Goal: Information Seeking & Learning: Learn about a topic

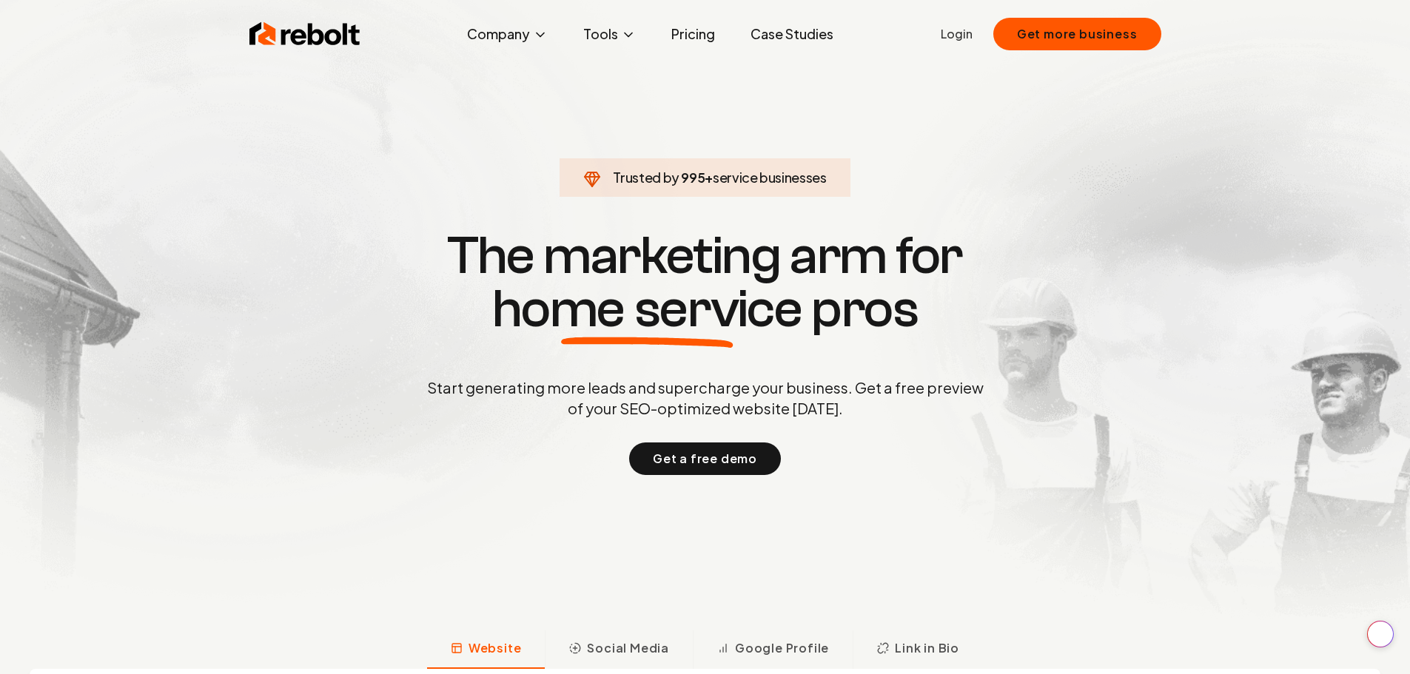
click at [702, 31] on link "Pricing" at bounding box center [692, 34] width 67 height 30
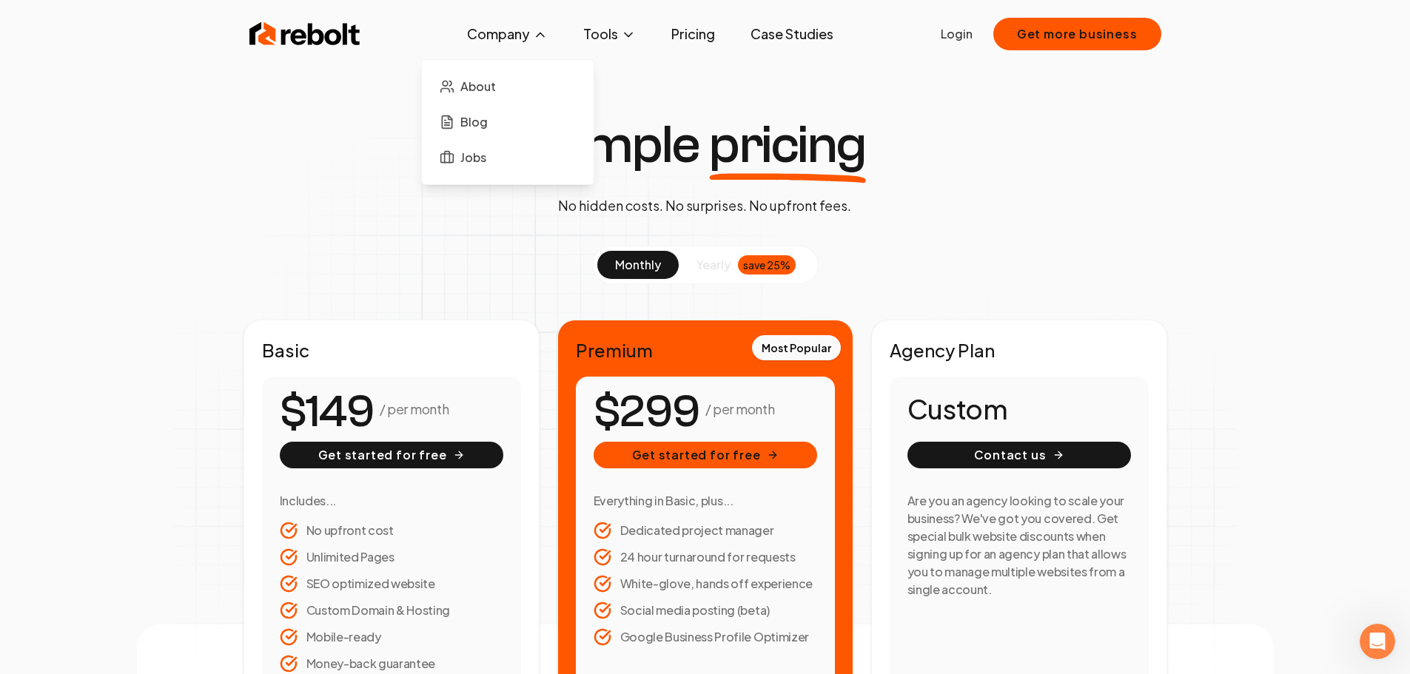
click at [448, 104] on ul "About Blog Jobs" at bounding box center [508, 122] width 148 height 101
click at [488, 83] on span "About" at bounding box center [478, 87] width 36 height 18
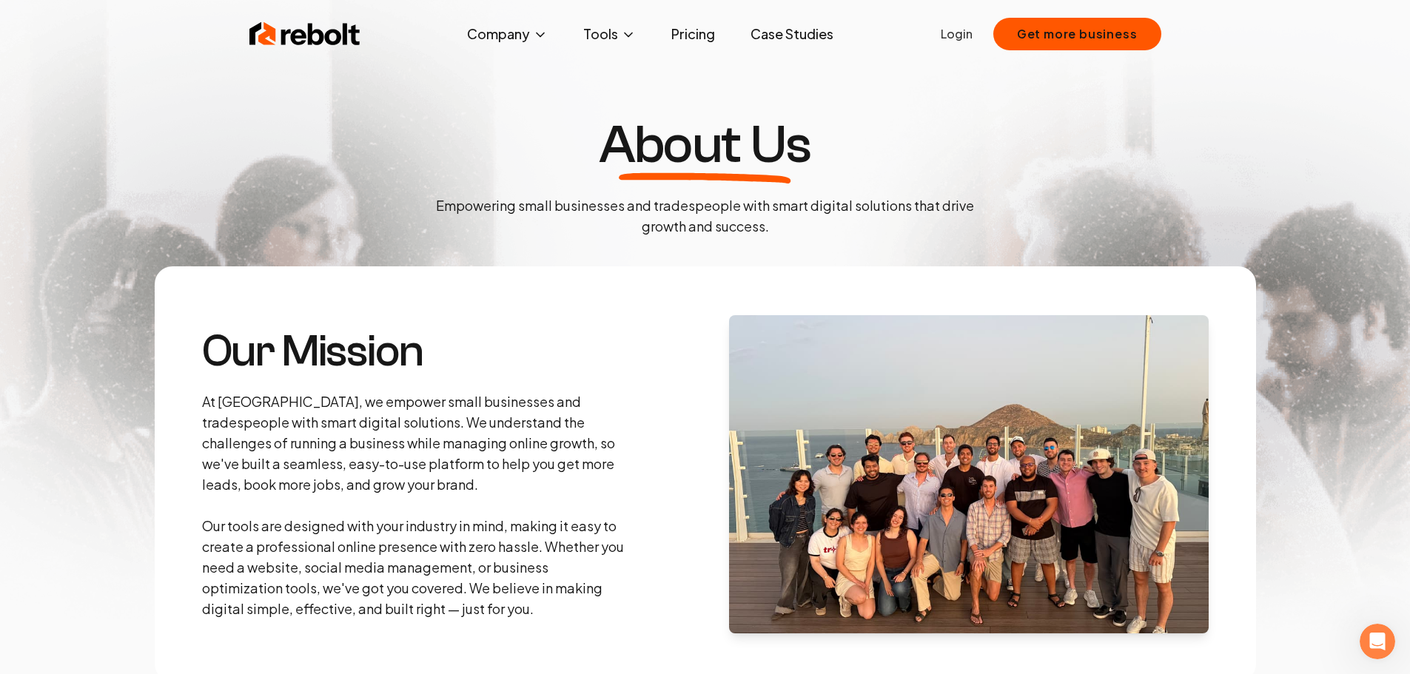
drag, startPoint x: 146, startPoint y: 0, endPoint x: 346, endPoint y: 50, distance: 206.6
click at [346, 50] on div "Rebolt Company About Blog Jobs Tools Google Review QR Code Generator Google Bus…" at bounding box center [705, 34] width 947 height 44
click at [345, 36] on img at bounding box center [304, 34] width 111 height 30
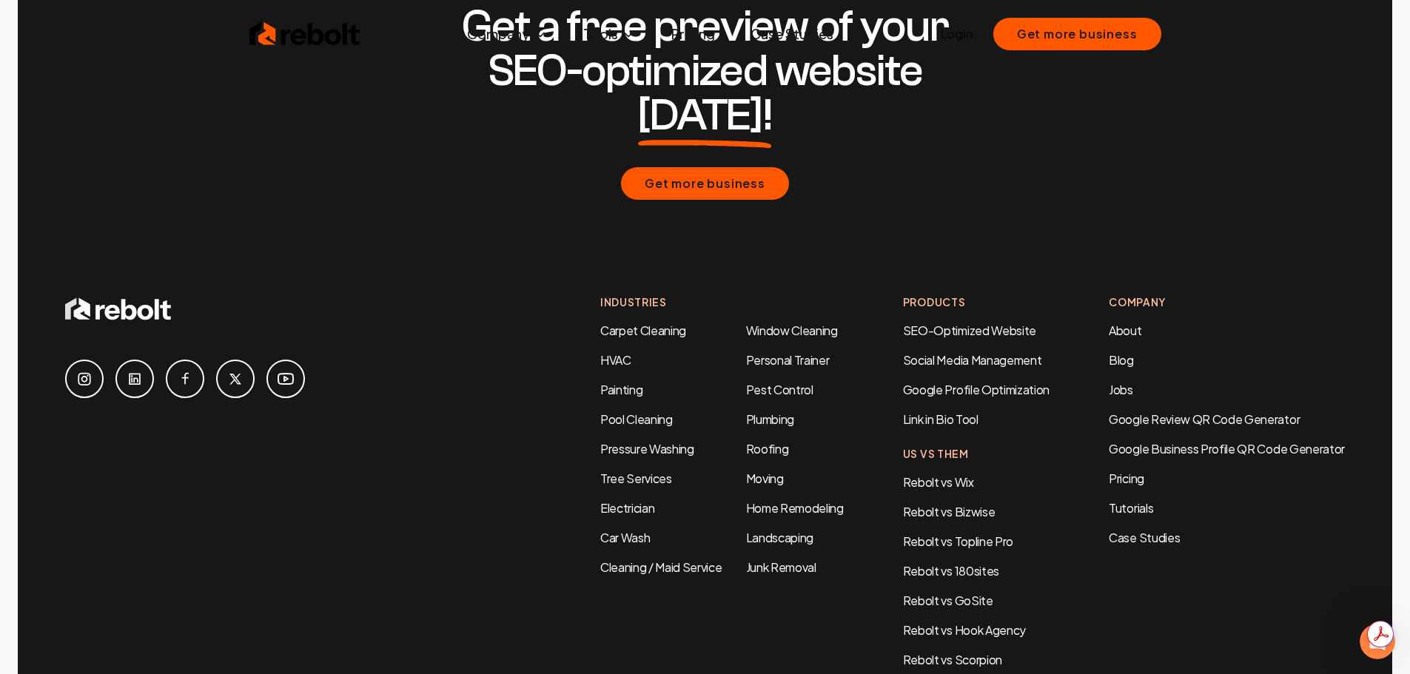
scroll to position [7166, 0]
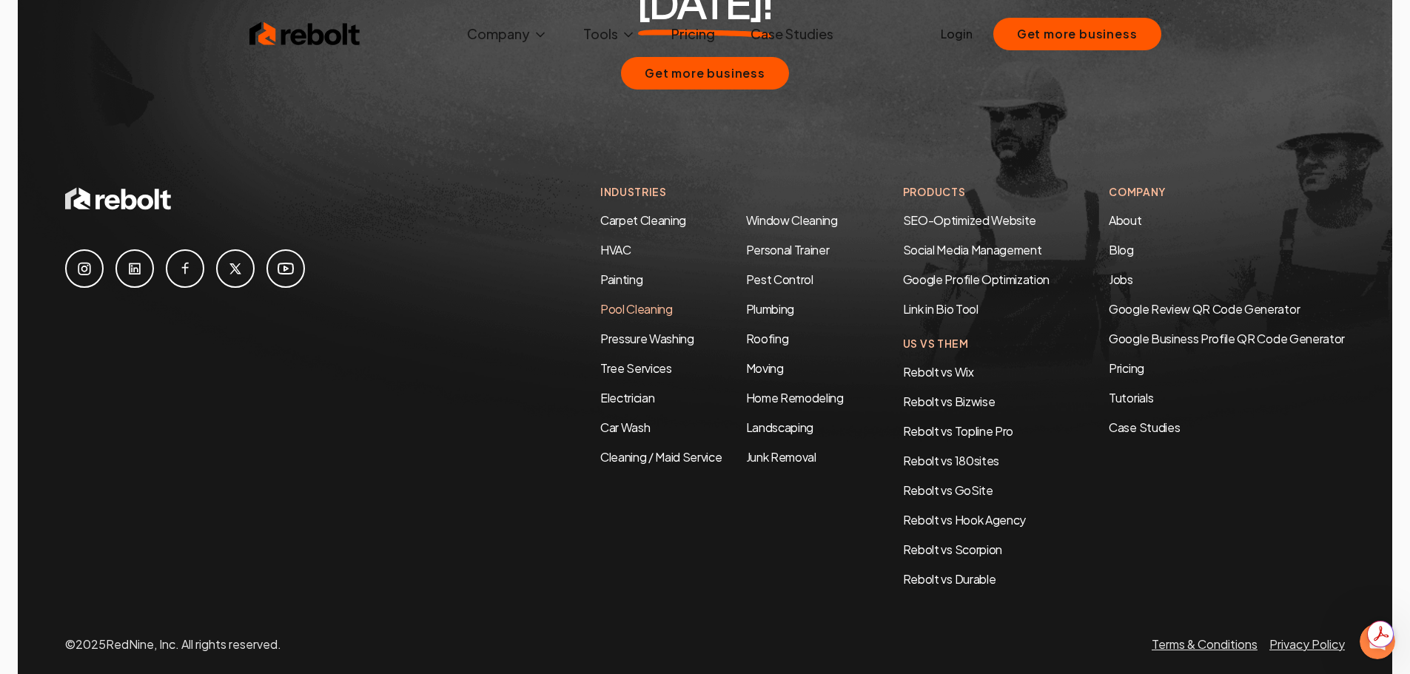
click at [607, 301] on link "Pool Cleaning" at bounding box center [636, 309] width 73 height 16
